Goal: Contribute content

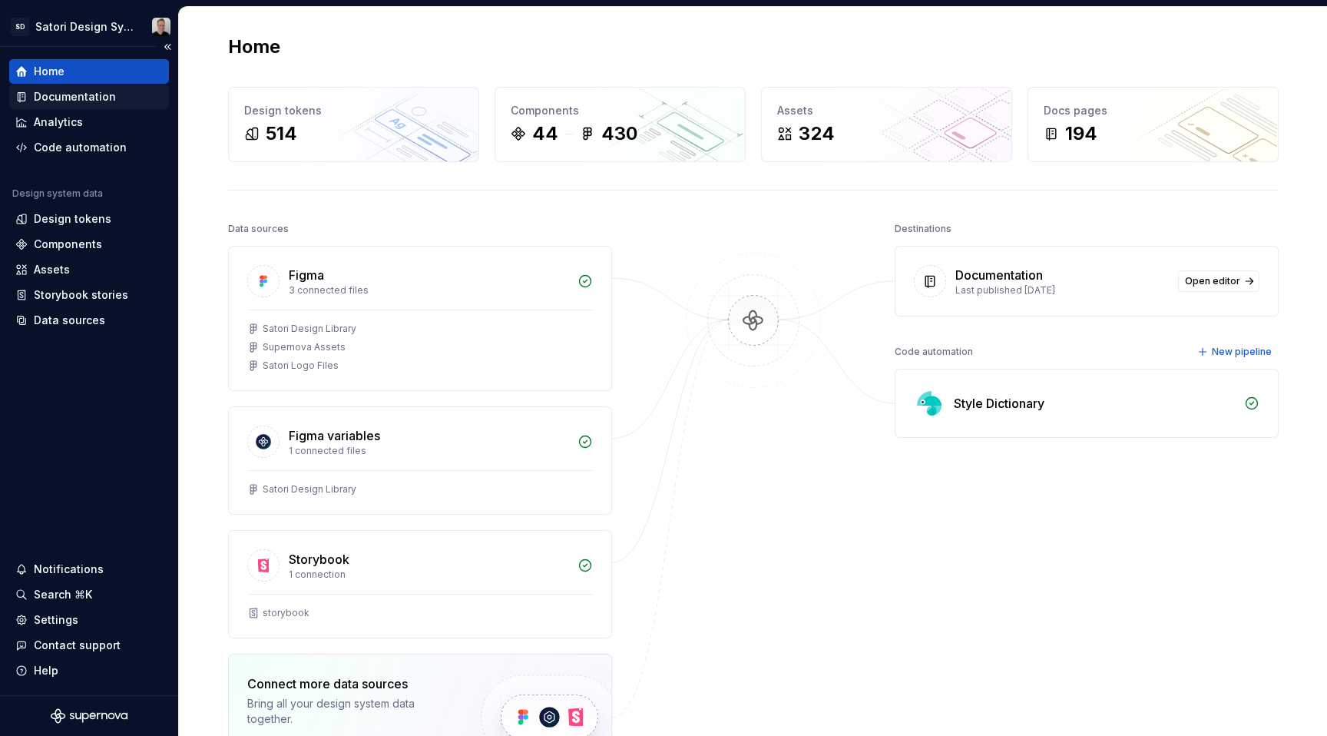
click at [41, 90] on div "Documentation" at bounding box center [75, 96] width 82 height 15
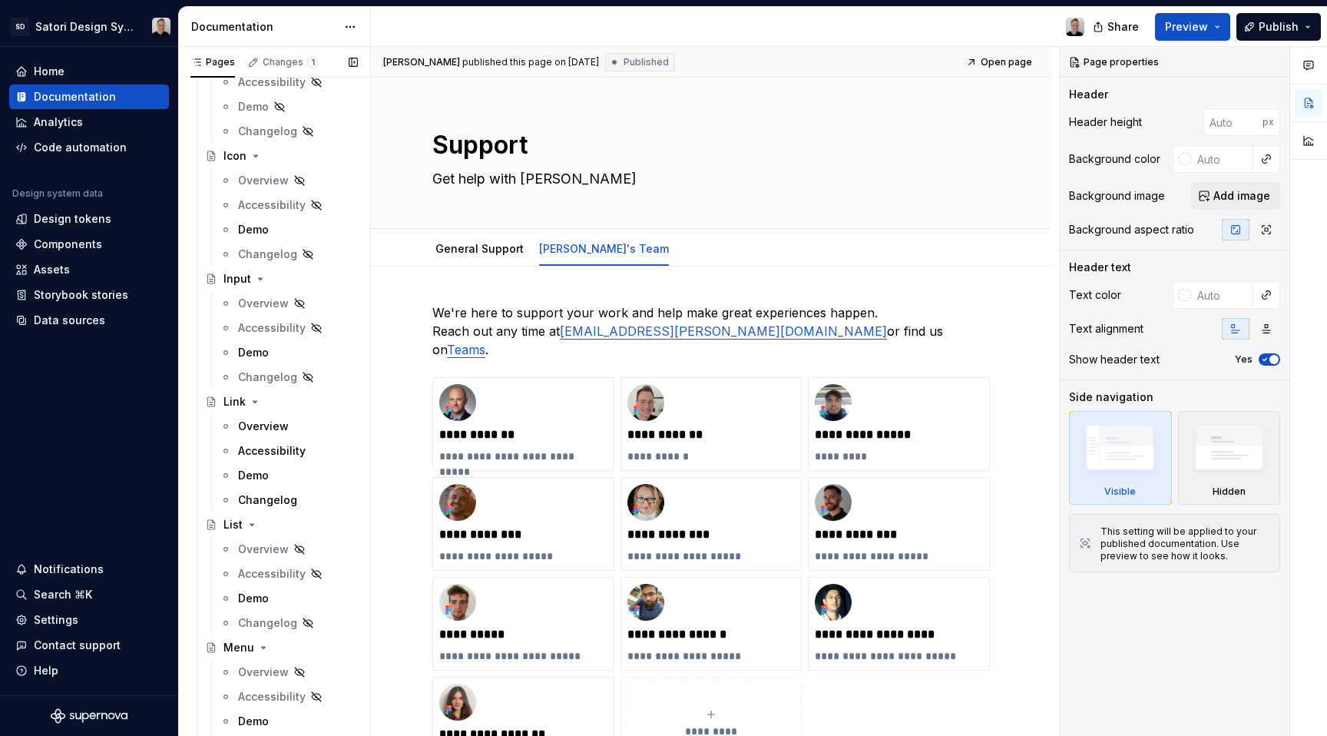
scroll to position [2726, 0]
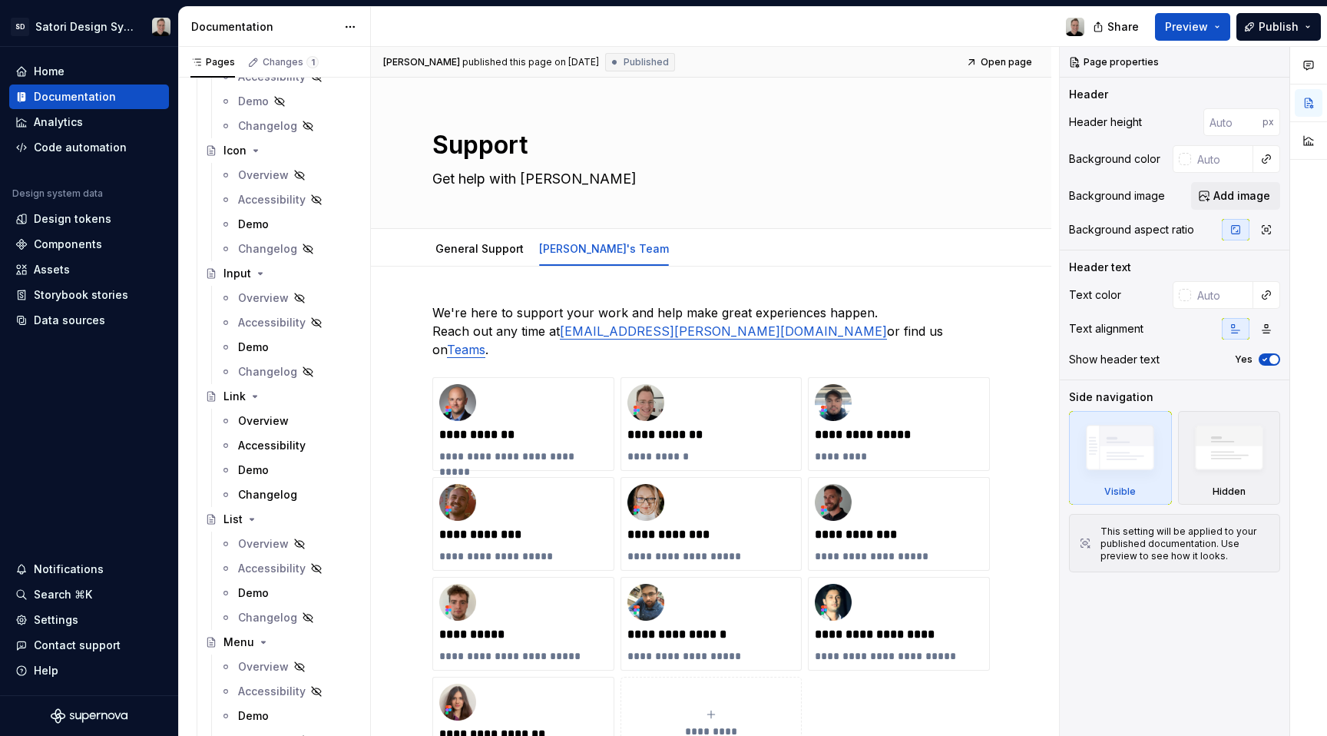
type textarea "*"
